Goal: Task Accomplishment & Management: Manage account settings

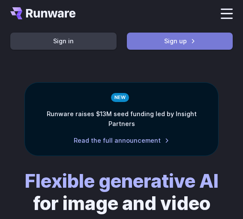
click at [189, 33] on link "Sign up" at bounding box center [180, 41] width 106 height 17
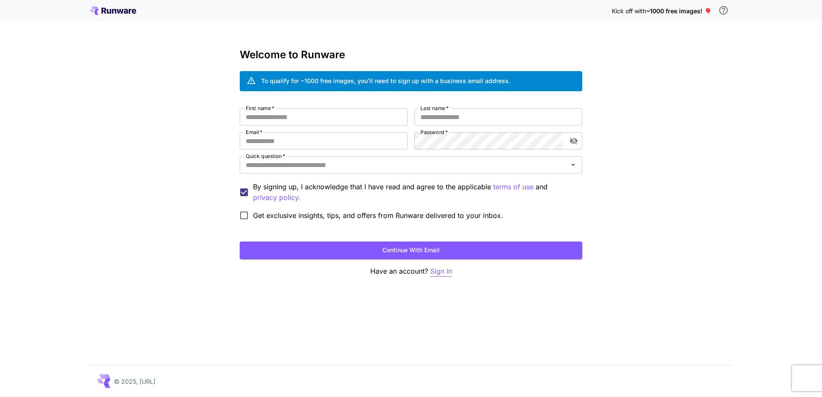
click at [242, 218] on p "Sign in" at bounding box center [441, 271] width 22 height 11
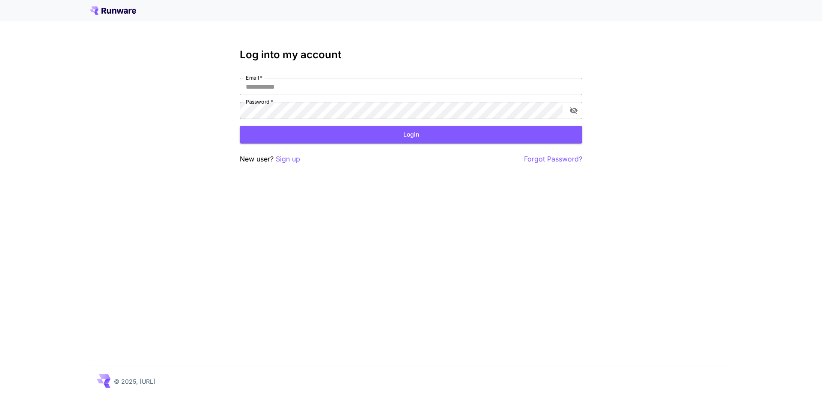
click at [134, 10] on icon at bounding box center [113, 10] width 46 height 9
